Goal: Task Accomplishment & Management: Use online tool/utility

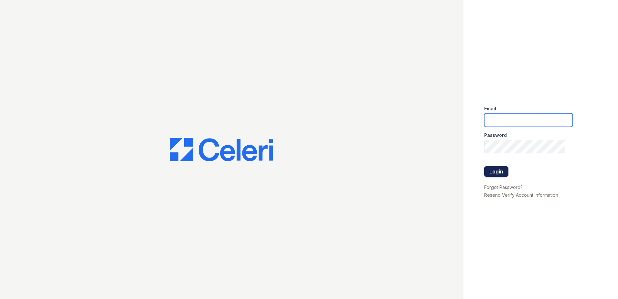
type input "[EMAIL_ADDRESS][DOMAIN_NAME]"
click at [492, 172] on button "Login" at bounding box center [496, 171] width 24 height 10
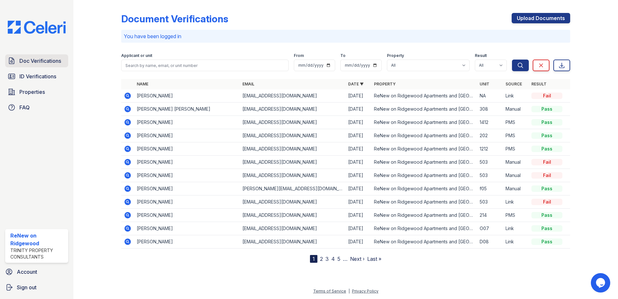
click at [41, 60] on span "Doc Verifications" at bounding box center [40, 61] width 42 height 8
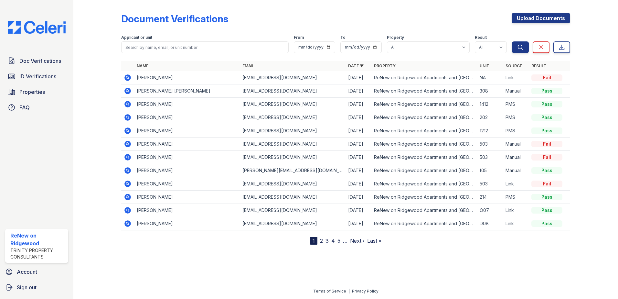
click at [322, 241] on link "2" at bounding box center [321, 240] width 3 height 6
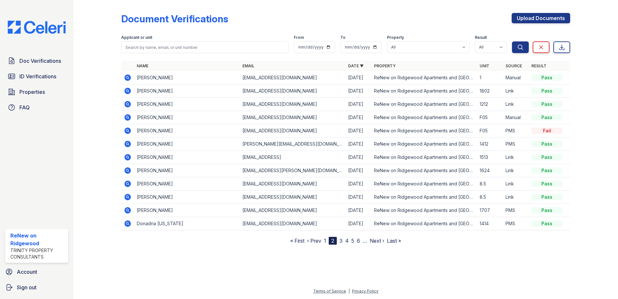
click at [341, 241] on link "3" at bounding box center [340, 240] width 3 height 6
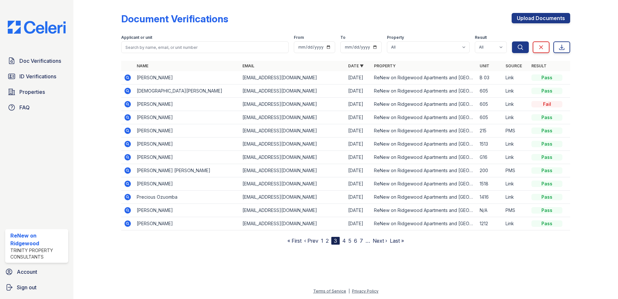
click at [346, 241] on link "4" at bounding box center [344, 240] width 4 height 6
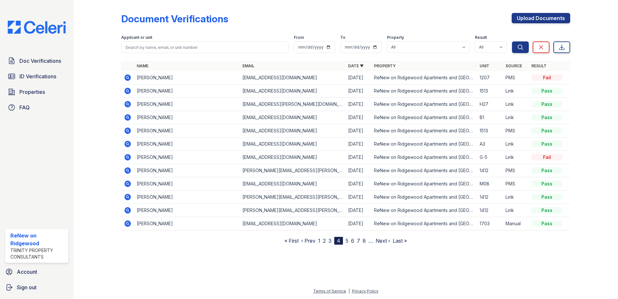
click at [348, 241] on link "5" at bounding box center [347, 240] width 3 height 6
click at [351, 241] on link "6" at bounding box center [349, 240] width 3 height 6
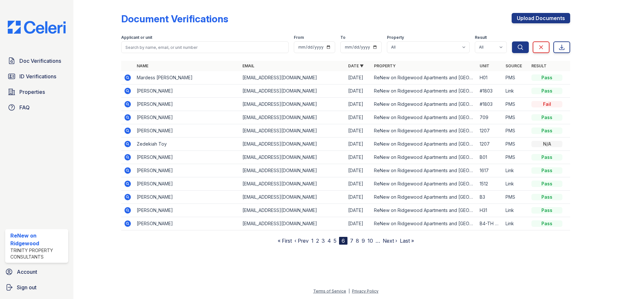
click at [129, 91] on icon at bounding box center [128, 91] width 8 height 8
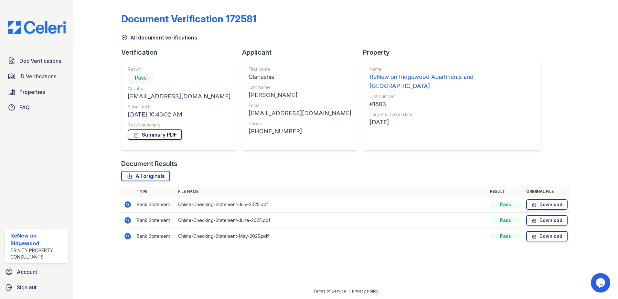
click at [142, 136] on link "Summary PDF" at bounding box center [155, 134] width 54 height 10
click at [37, 61] on span "Doc Verifications" at bounding box center [40, 61] width 42 height 8
